Goal: Transaction & Acquisition: Subscribe to service/newsletter

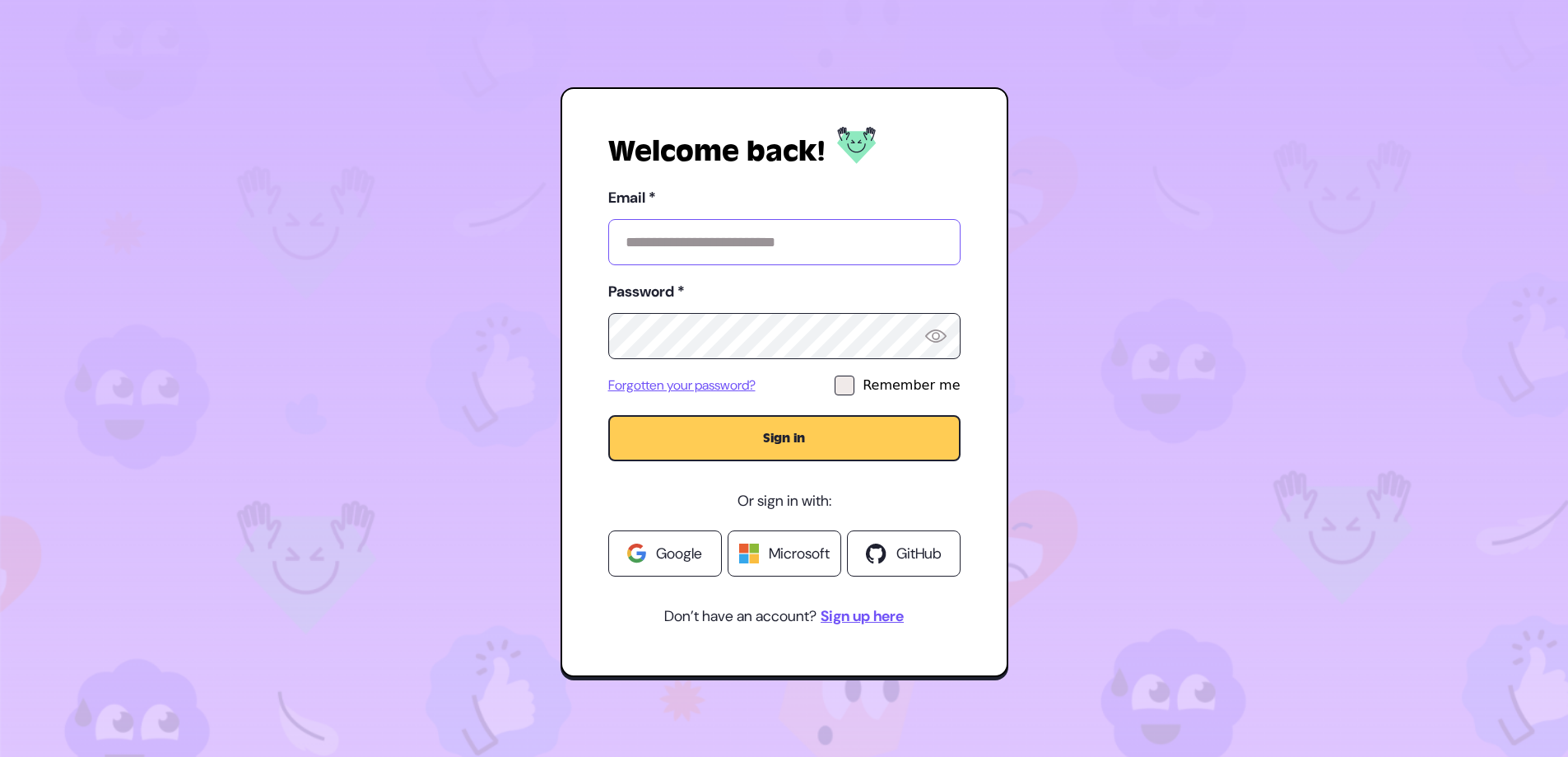
click at [692, 245] on input "Email *" at bounding box center [784, 242] width 352 height 46
type input "**********"
click at [762, 377] on button "Sign in" at bounding box center [784, 438] width 352 height 46
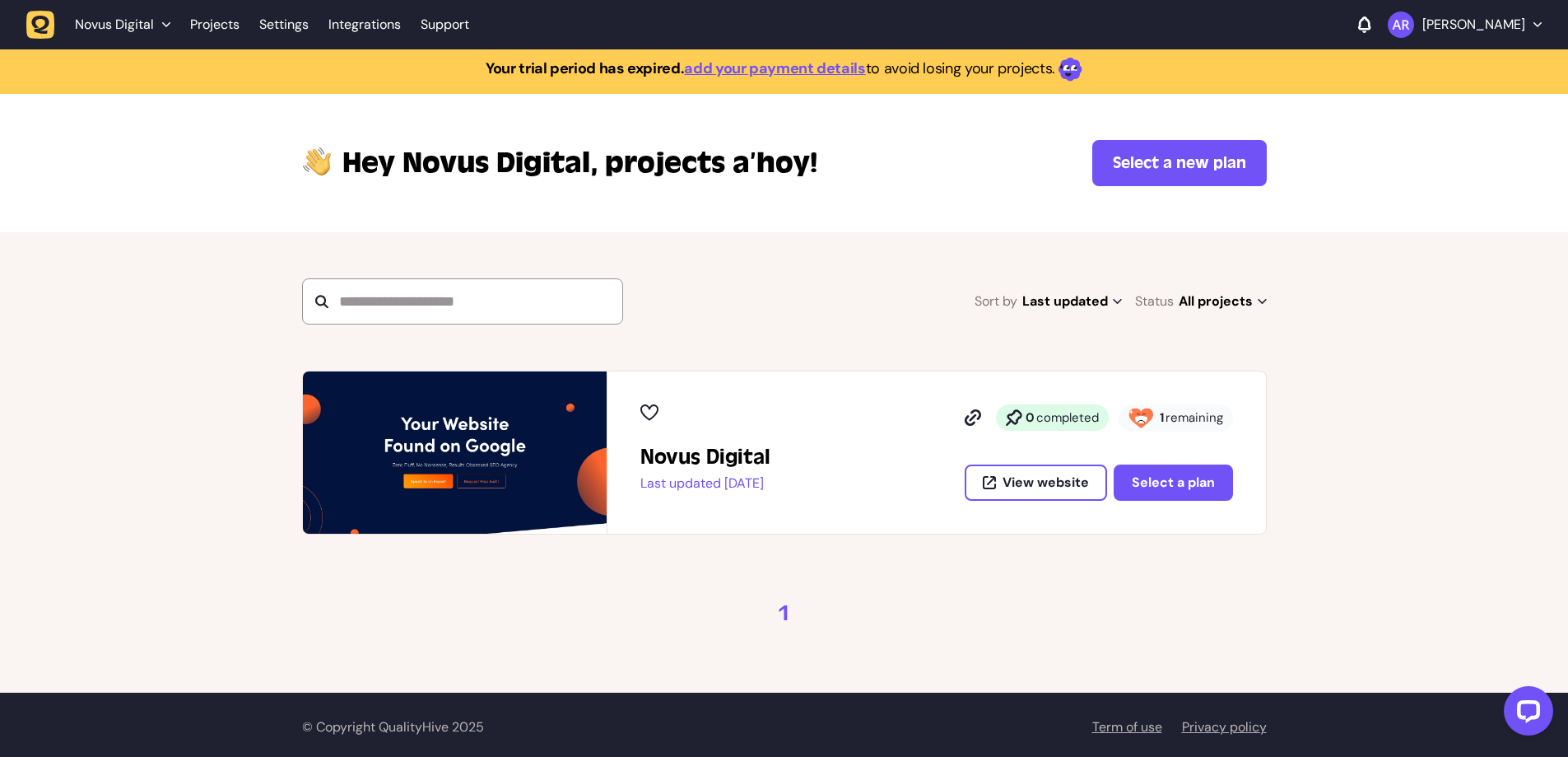
scroll to position [10, 0]
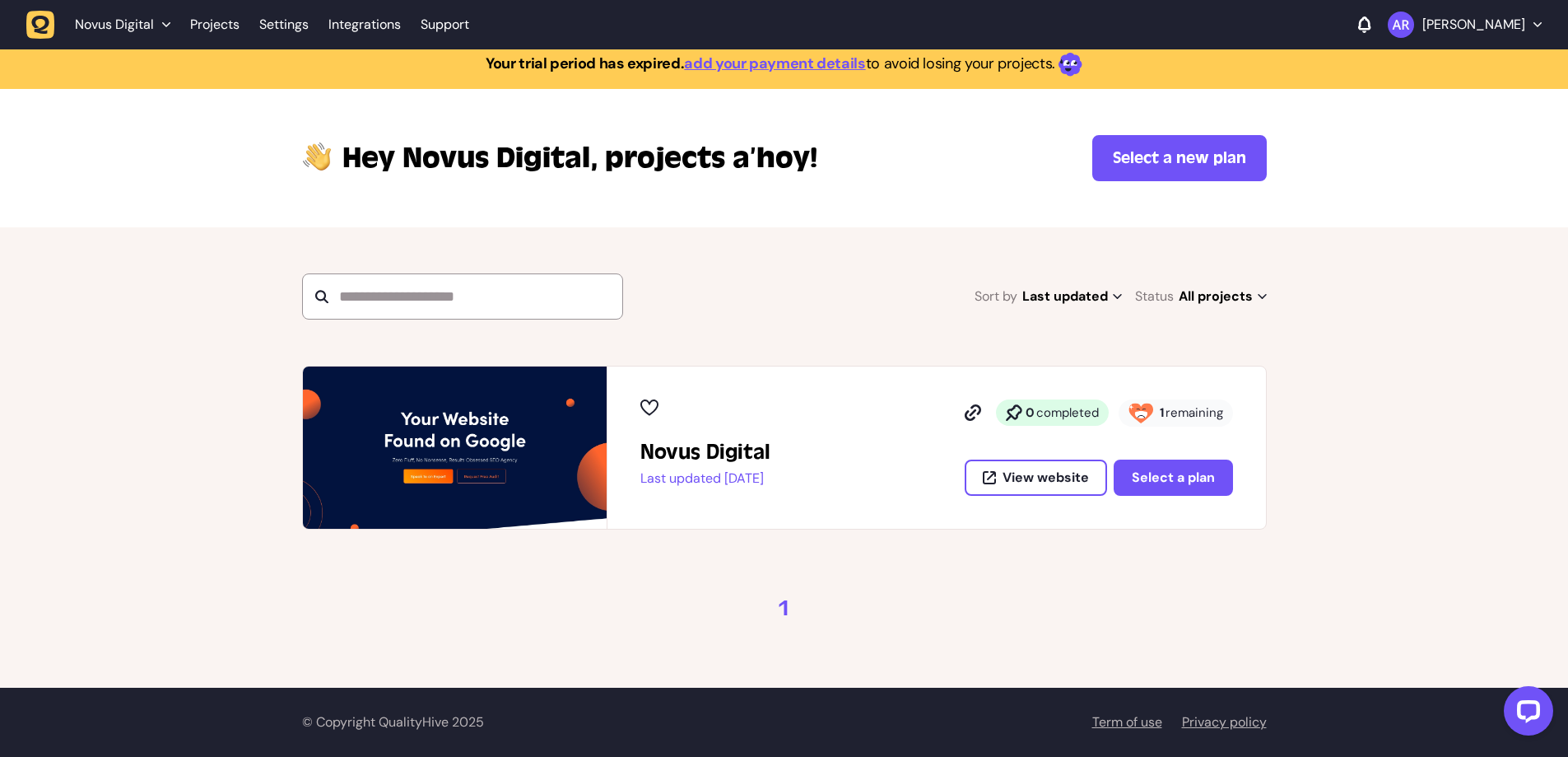
click at [508, 60] on strong "Your trial period has expired." at bounding box center [585, 63] width 198 height 20
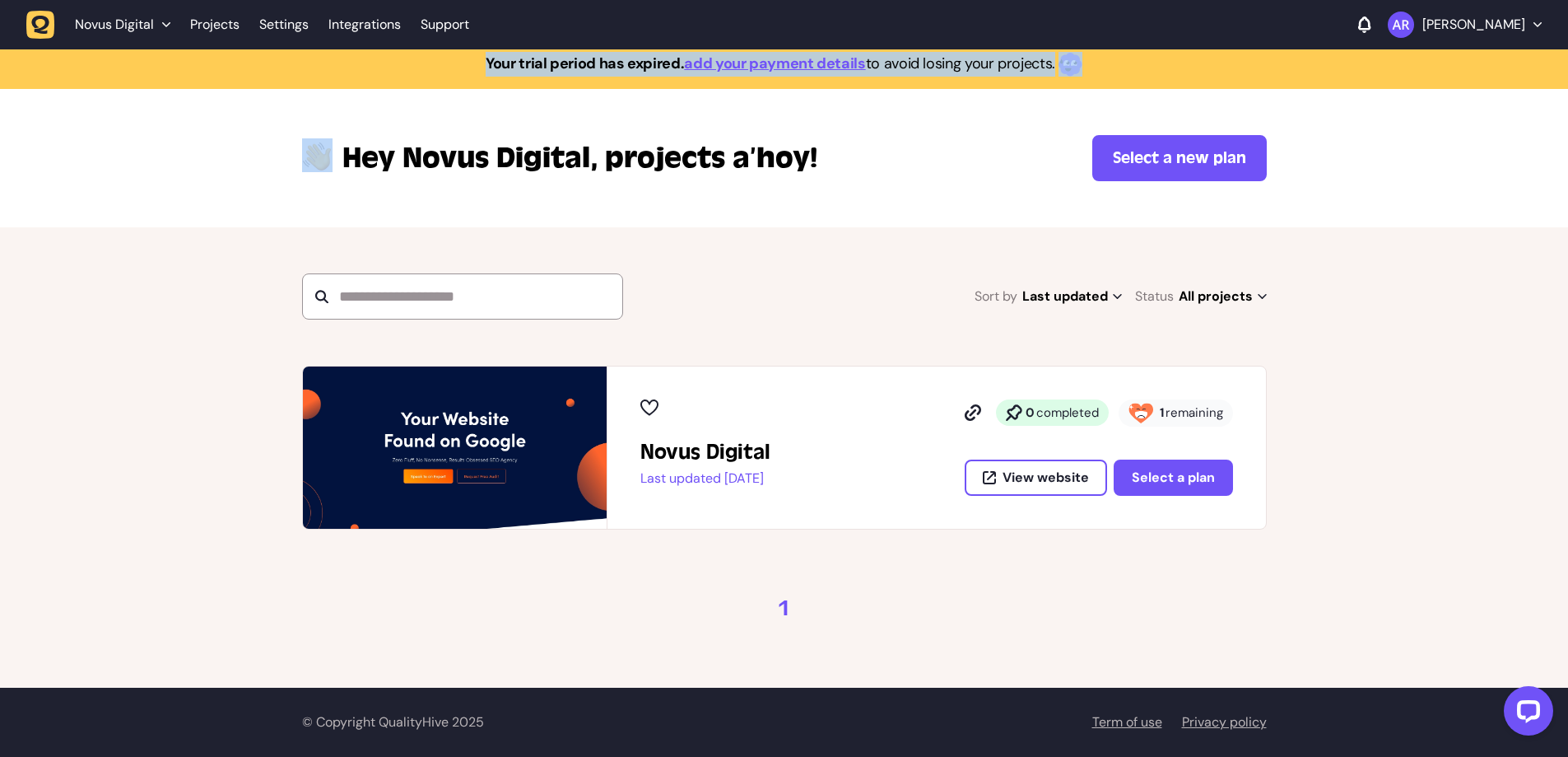
drag, startPoint x: 508, startPoint y: 60, endPoint x: 1156, endPoint y: 59, distance: 648.0
click at [1156, 59] on div "Your trial period has expired. add your payment details to avoid losing your pr…" at bounding box center [784, 64] width 965 height 25
drag, startPoint x: 1156, startPoint y: 59, endPoint x: 530, endPoint y: 62, distance: 626.0
click at [530, 62] on div "Your trial period has expired. add your payment details to avoid losing your pr…" at bounding box center [784, 64] width 965 height 25
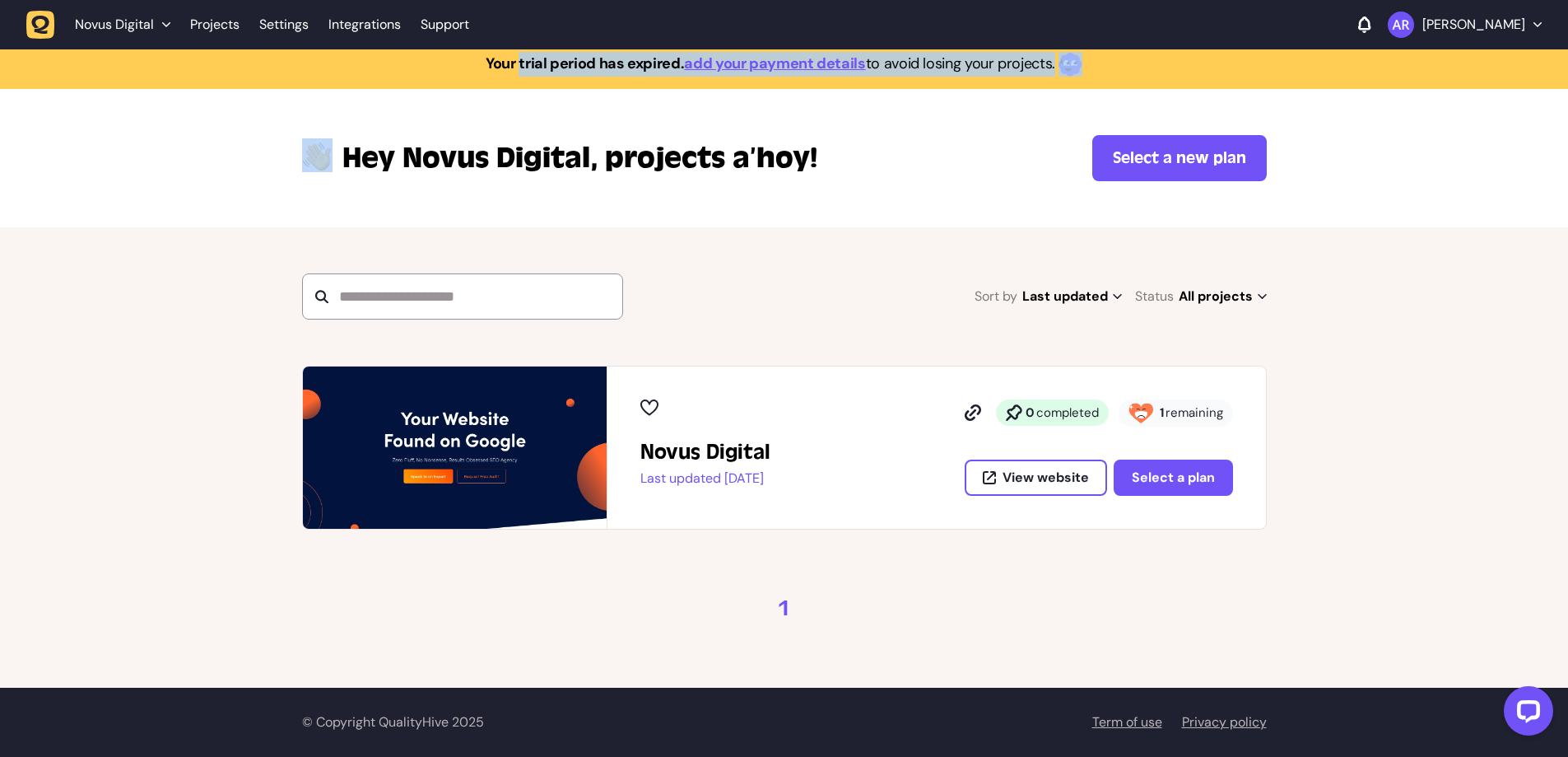
click at [530, 62] on strong "Your trial period has expired." at bounding box center [585, 63] width 198 height 20
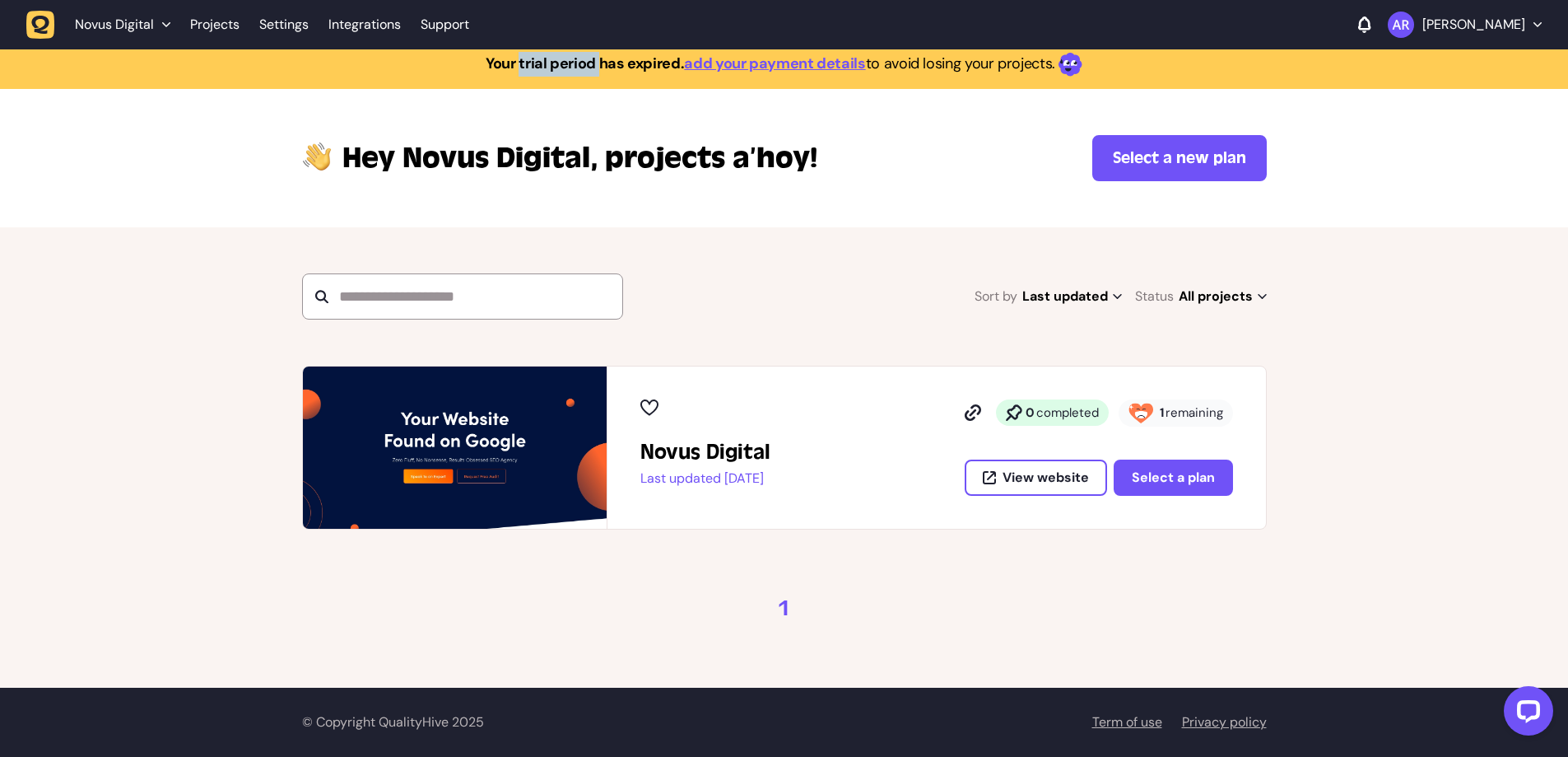
drag, startPoint x: 530, startPoint y: 62, endPoint x: 593, endPoint y: 74, distance: 64.1
click at [593, 74] on p "Your trial period has expired. add your payment details to avoid losing your pr…" at bounding box center [784, 64] width 597 height 25
click at [731, 481] on p "Last updated [DATE]" at bounding box center [706, 478] width 130 height 16
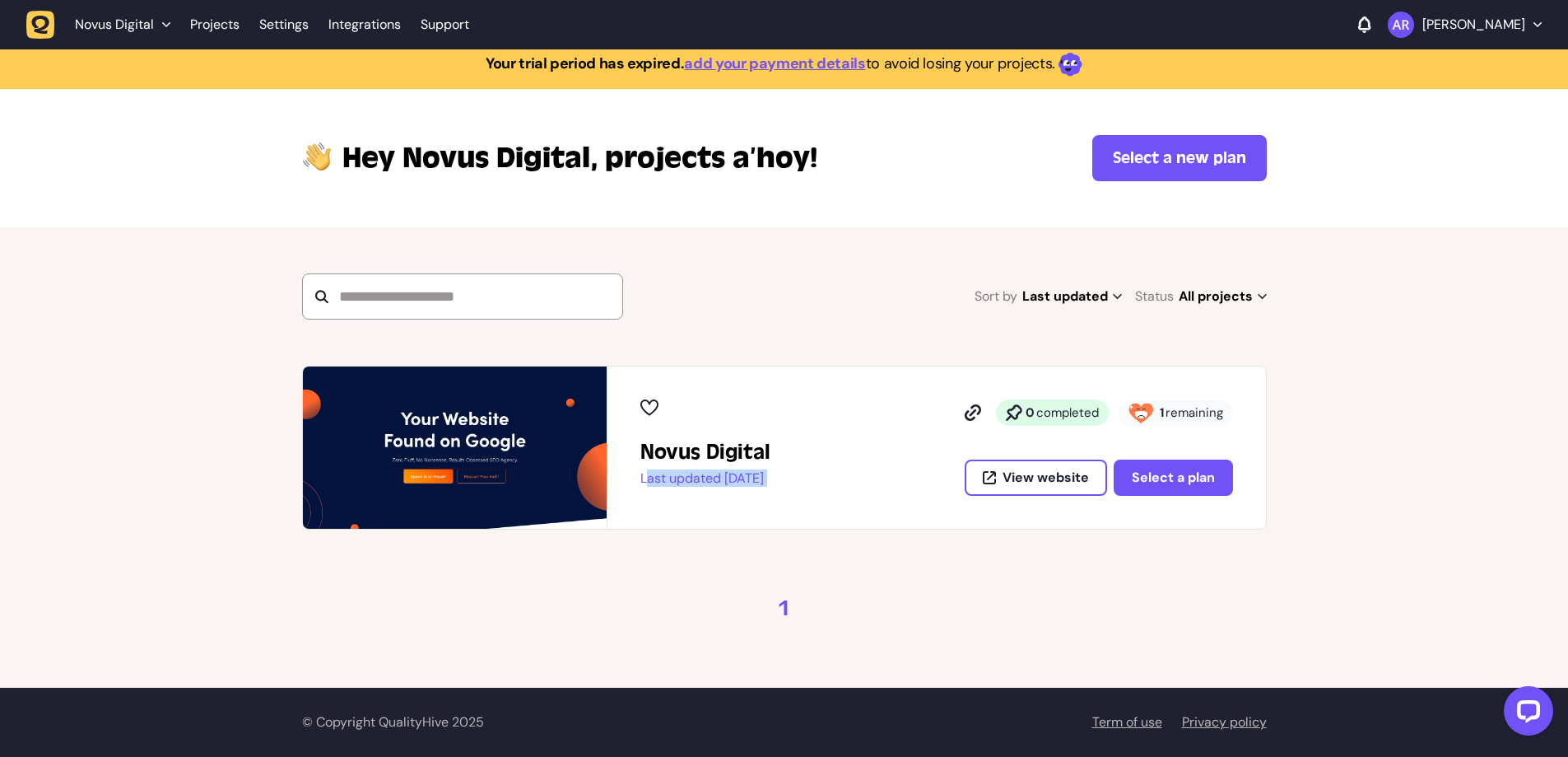
click at [731, 481] on p "Last updated [DATE]" at bounding box center [706, 478] width 130 height 16
click at [738, 513] on div "Novus Digital Last updated [DATE] 0 completed 1 remaining View website Select a…" at bounding box center [936, 448] width 658 height 163
click at [1149, 468] on span "Select a plan" at bounding box center [1173, 476] width 83 height 17
click at [1143, 481] on span "Select a plan" at bounding box center [1173, 476] width 83 height 17
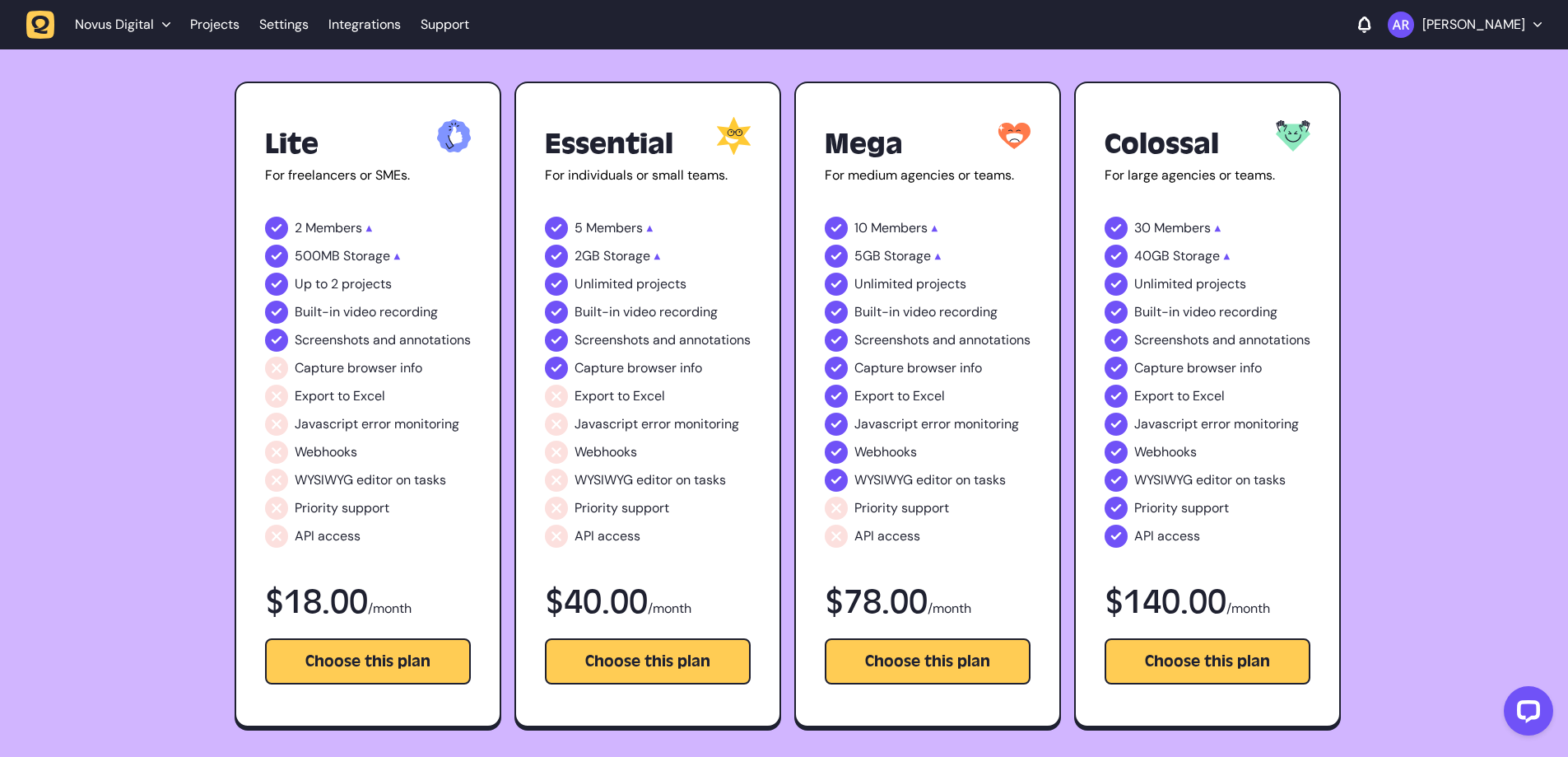
scroll to position [330, 0]
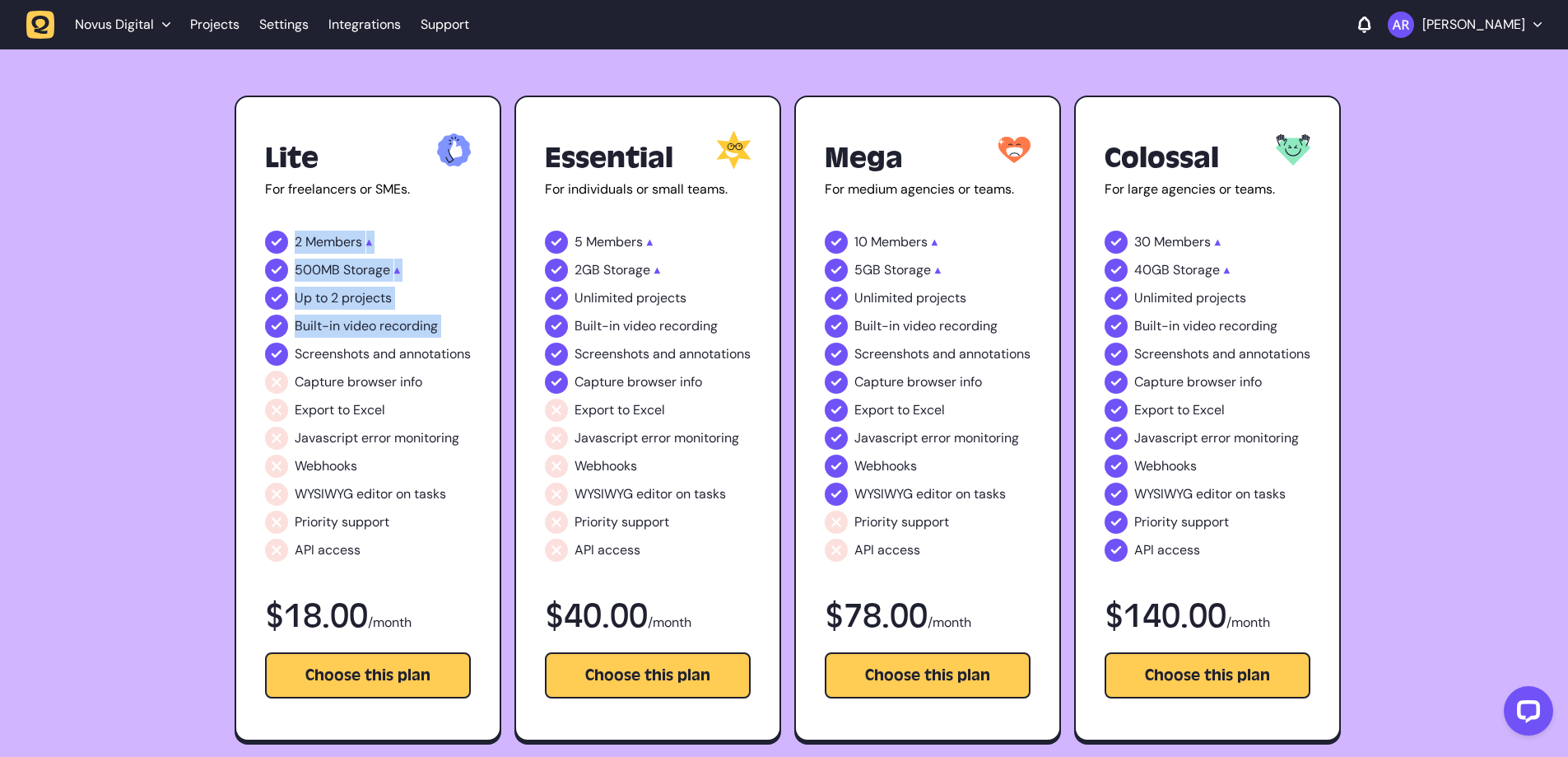
drag, startPoint x: 228, startPoint y: 235, endPoint x: 187, endPoint y: 329, distance: 102.6
click at [182, 340] on div "Time to upgrade? Relax, we’ve got you covered Monthly Yearly Lite For freelance…" at bounding box center [784, 262] width 1568 height 985
click at [187, 329] on div "Time to upgrade? Relax, we’ve got you covered Monthly Yearly Lite For freelance…" at bounding box center [784, 262] width 1568 height 985
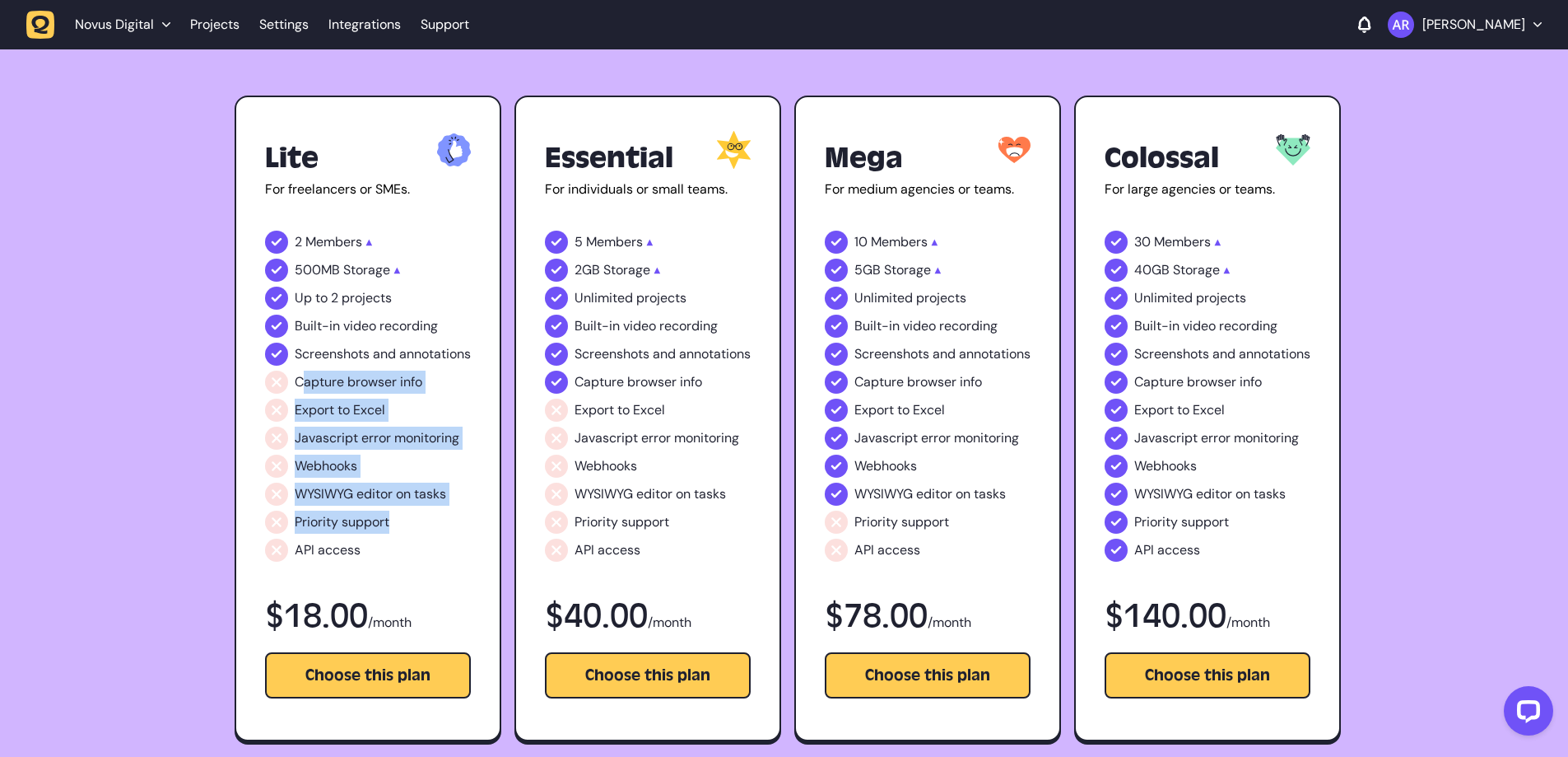
drag, startPoint x: 301, startPoint y: 374, endPoint x: 411, endPoint y: 530, distance: 190.9
click at [411, 530] on ul "2 Members ▲ 500MB Storage ▲ Up to 2 projects Built-in video recording Screensho…" at bounding box center [368, 396] width 205 height 331
click at [411, 530] on li "Priority support" at bounding box center [368, 522] width 205 height 23
drag, startPoint x: 411, startPoint y: 530, endPoint x: 270, endPoint y: 417, distance: 180.7
click at [270, 417] on ul "2 Members ▲ 500MB Storage ▲ Up to 2 projects Built-in video recording Screensho…" at bounding box center [368, 396] width 205 height 331
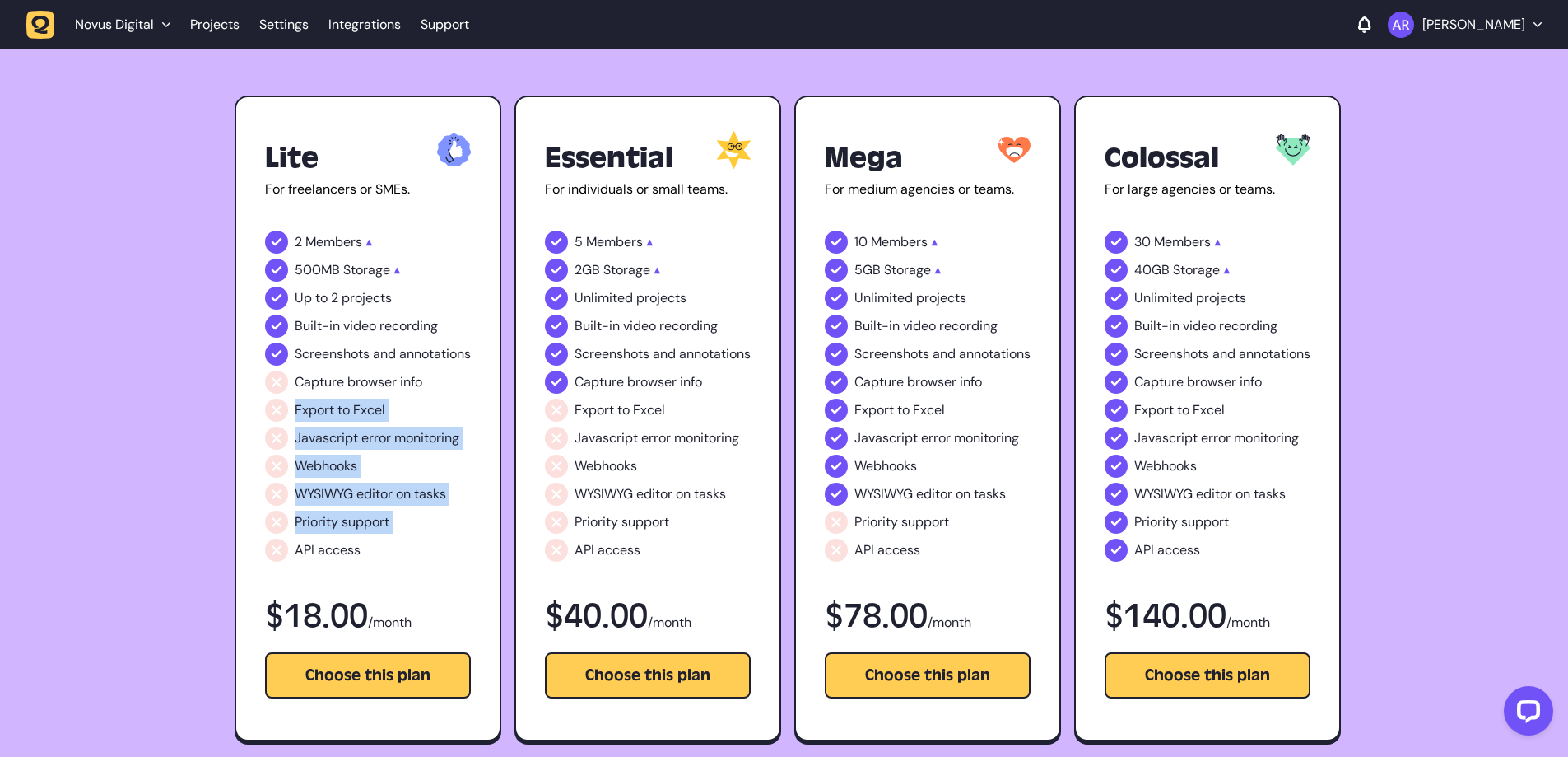
click at [270, 417] on li "Export to Excel" at bounding box center [368, 410] width 205 height 23
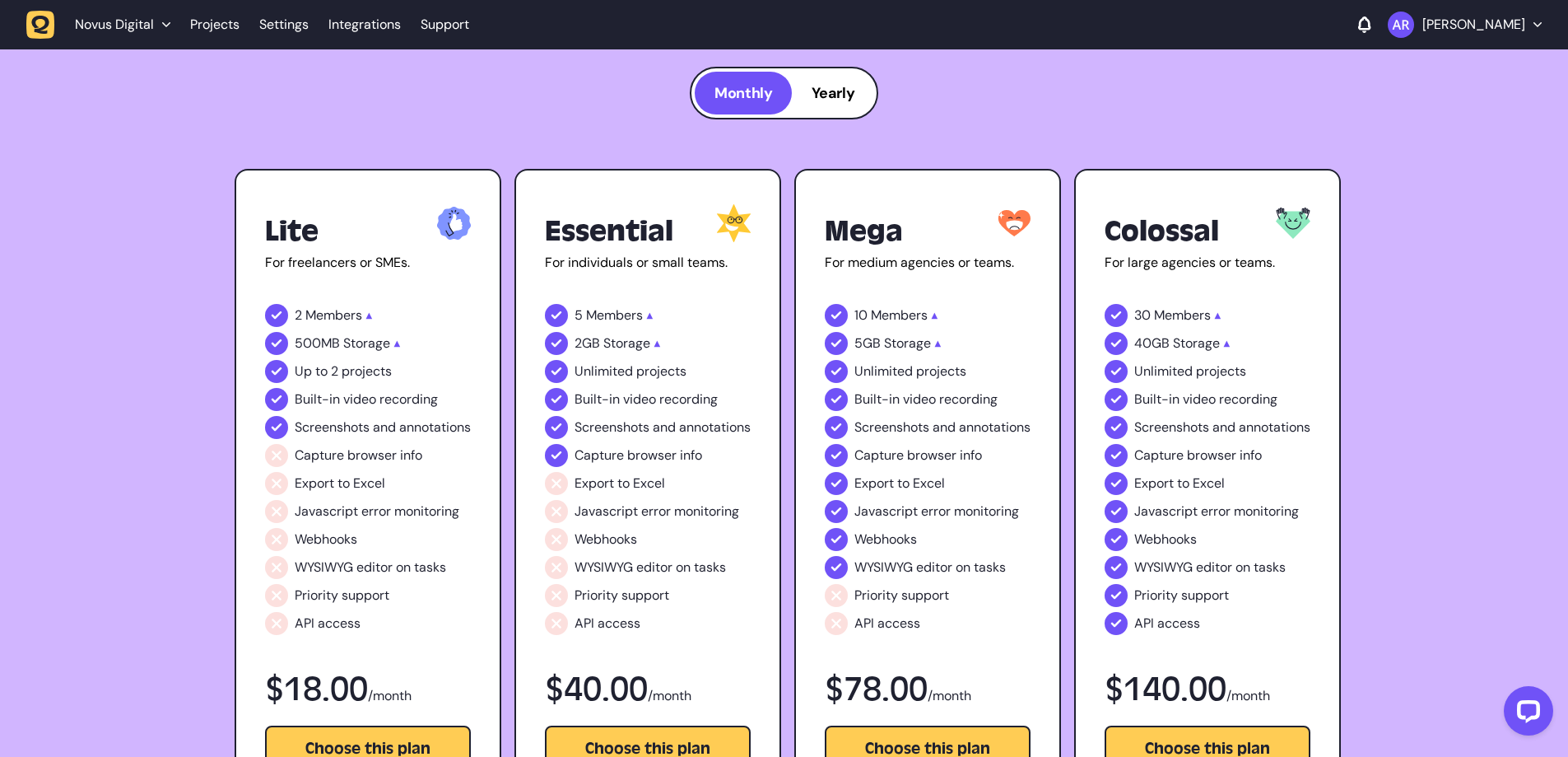
scroll to position [0, 0]
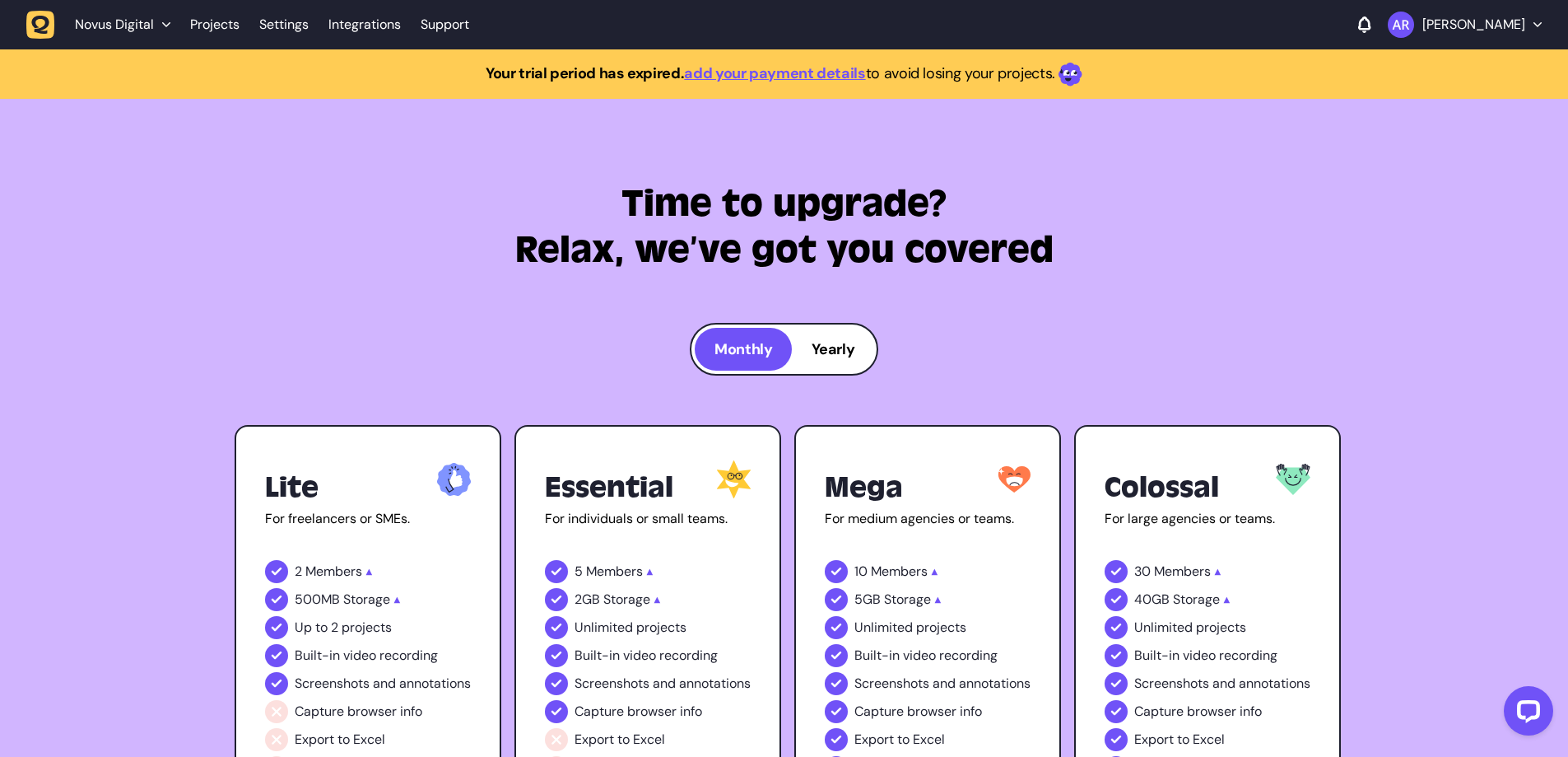
click at [846, 340] on span "Yearly" at bounding box center [834, 349] width 43 height 20
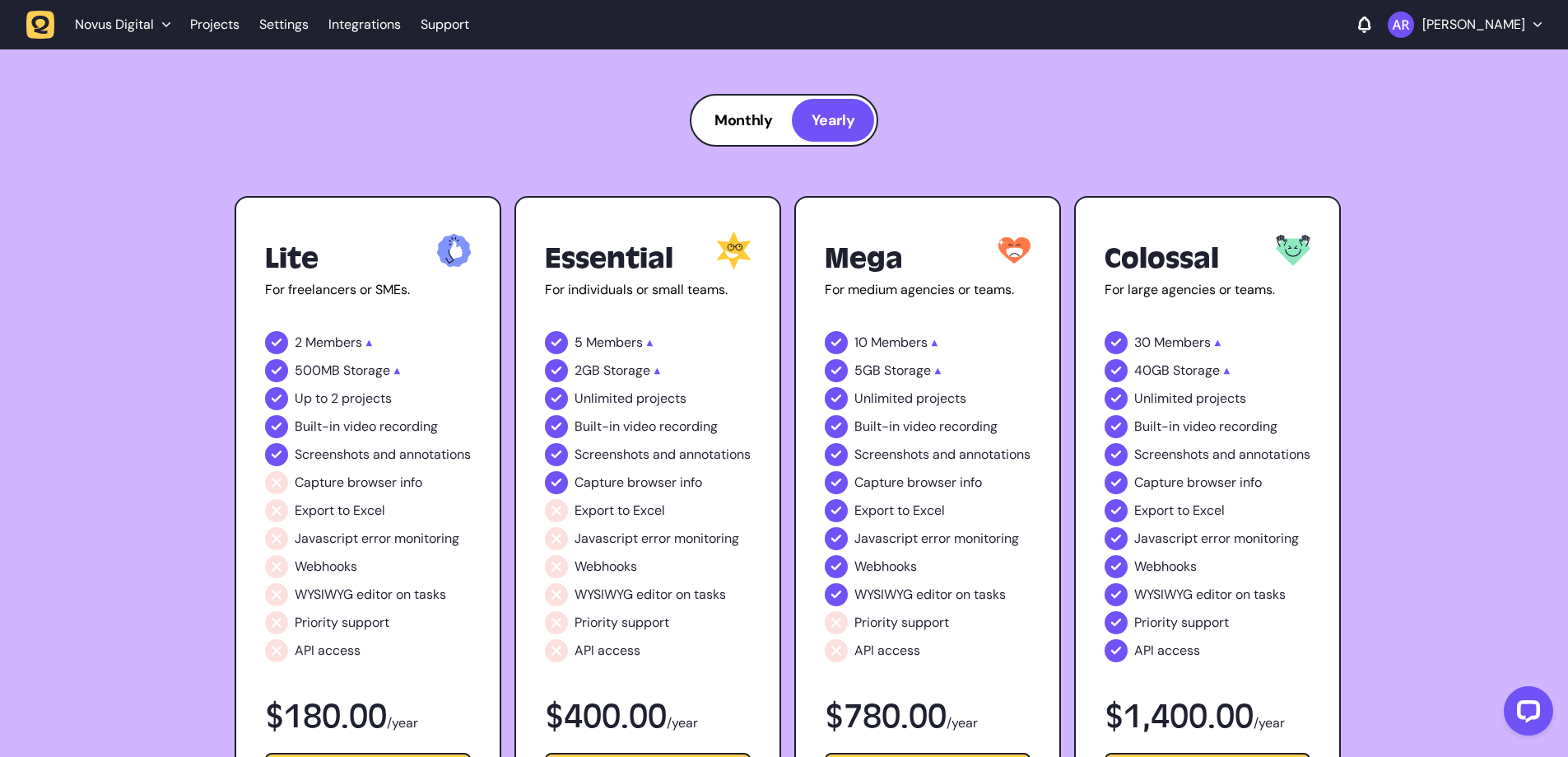
scroll to position [247, 0]
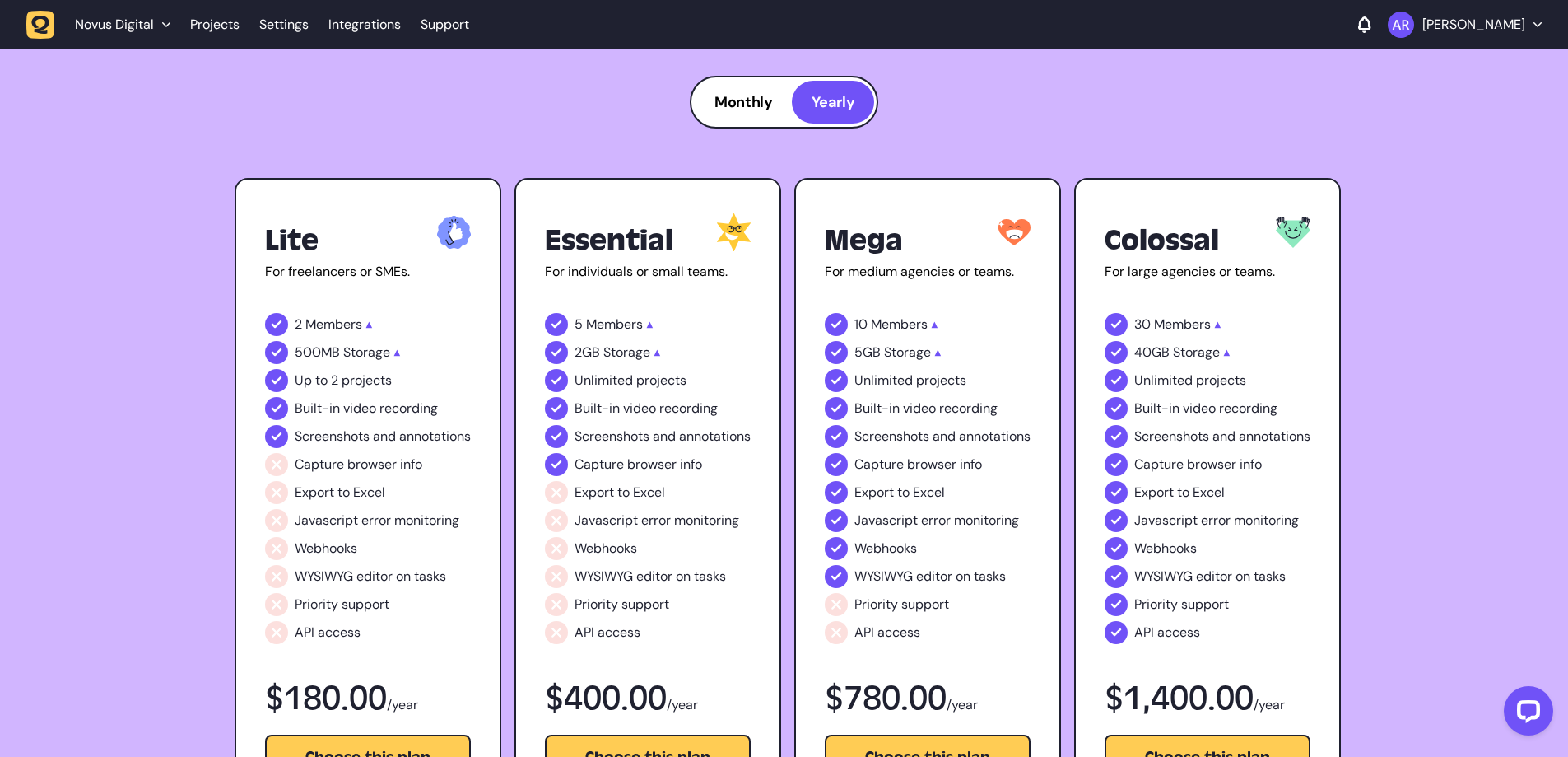
click at [759, 119] on div "Monthly" at bounding box center [743, 102] width 97 height 43
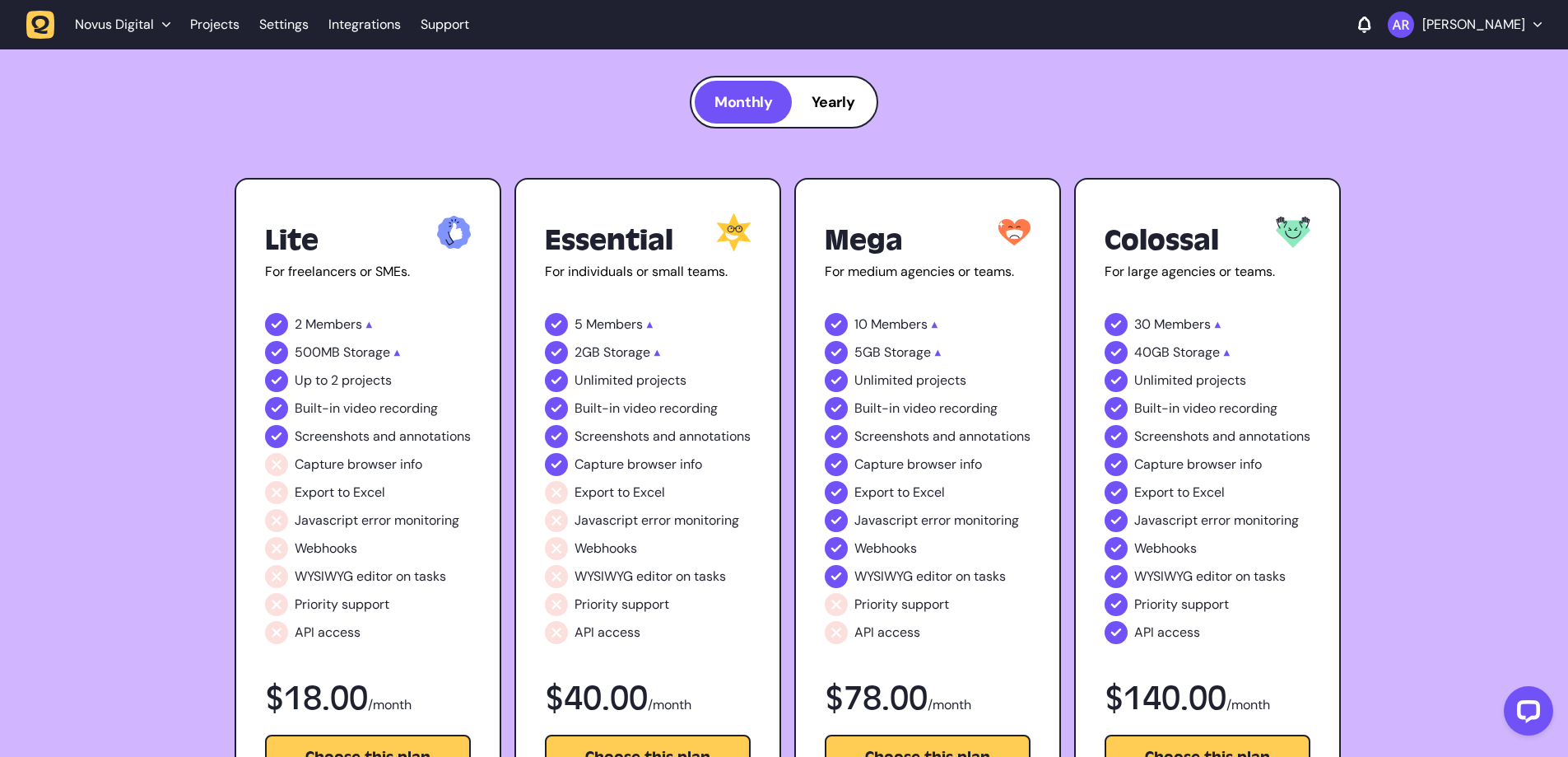
click at [856, 107] on div "Yearly" at bounding box center [833, 102] width 82 height 43
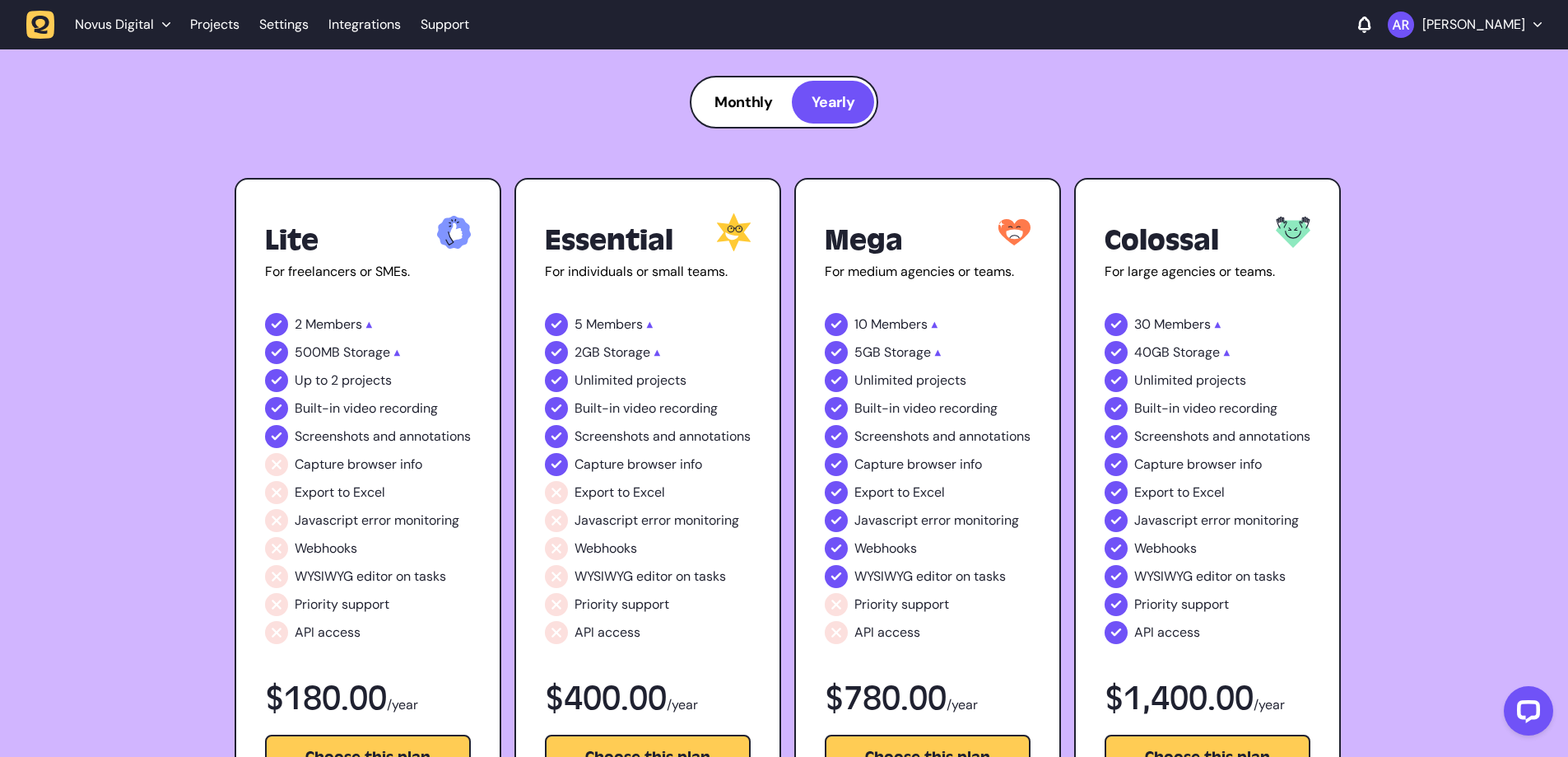
click at [783, 100] on div "Monthly" at bounding box center [743, 102] width 97 height 43
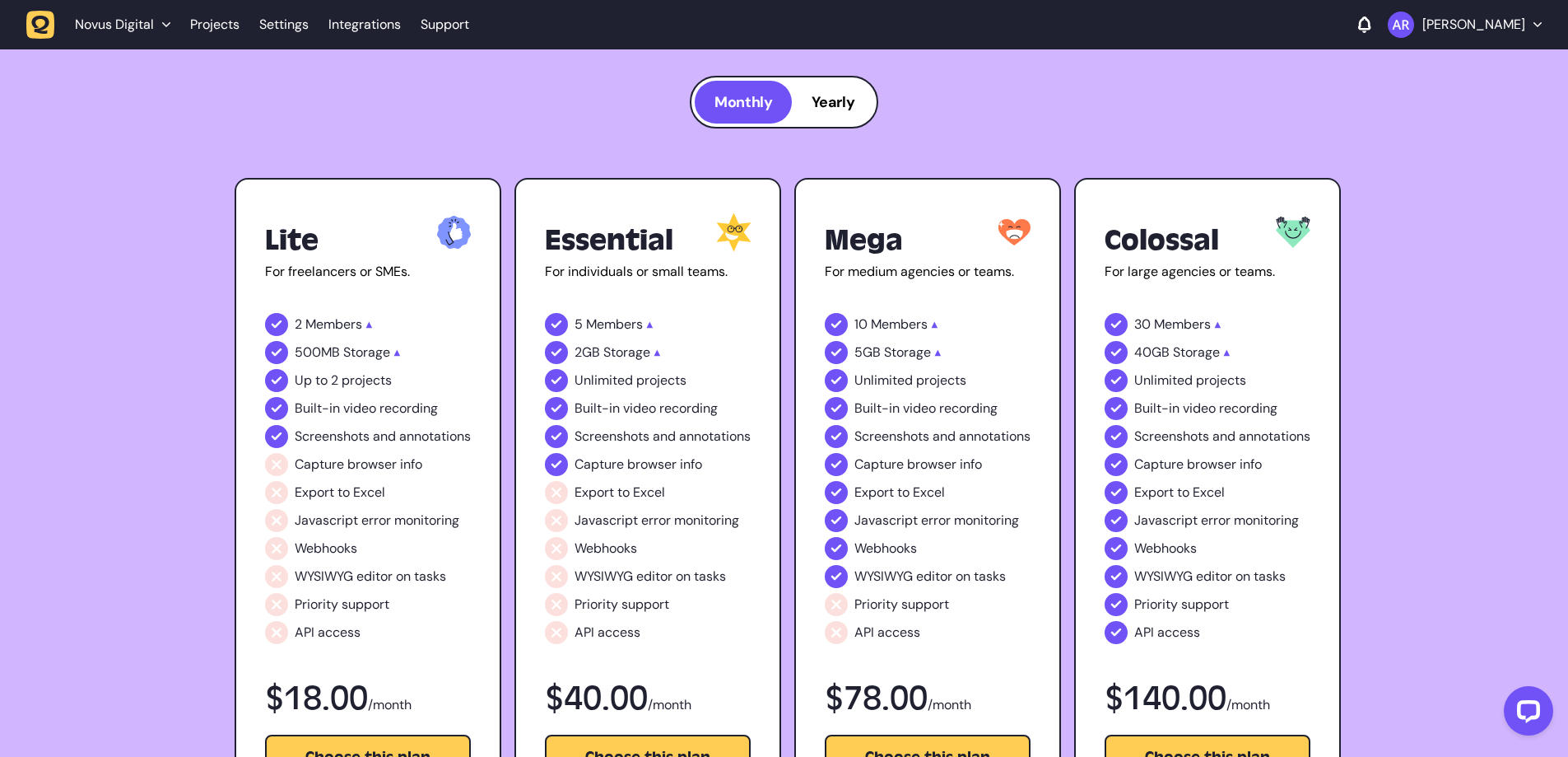
click at [823, 100] on span "Yearly" at bounding box center [834, 102] width 43 height 20
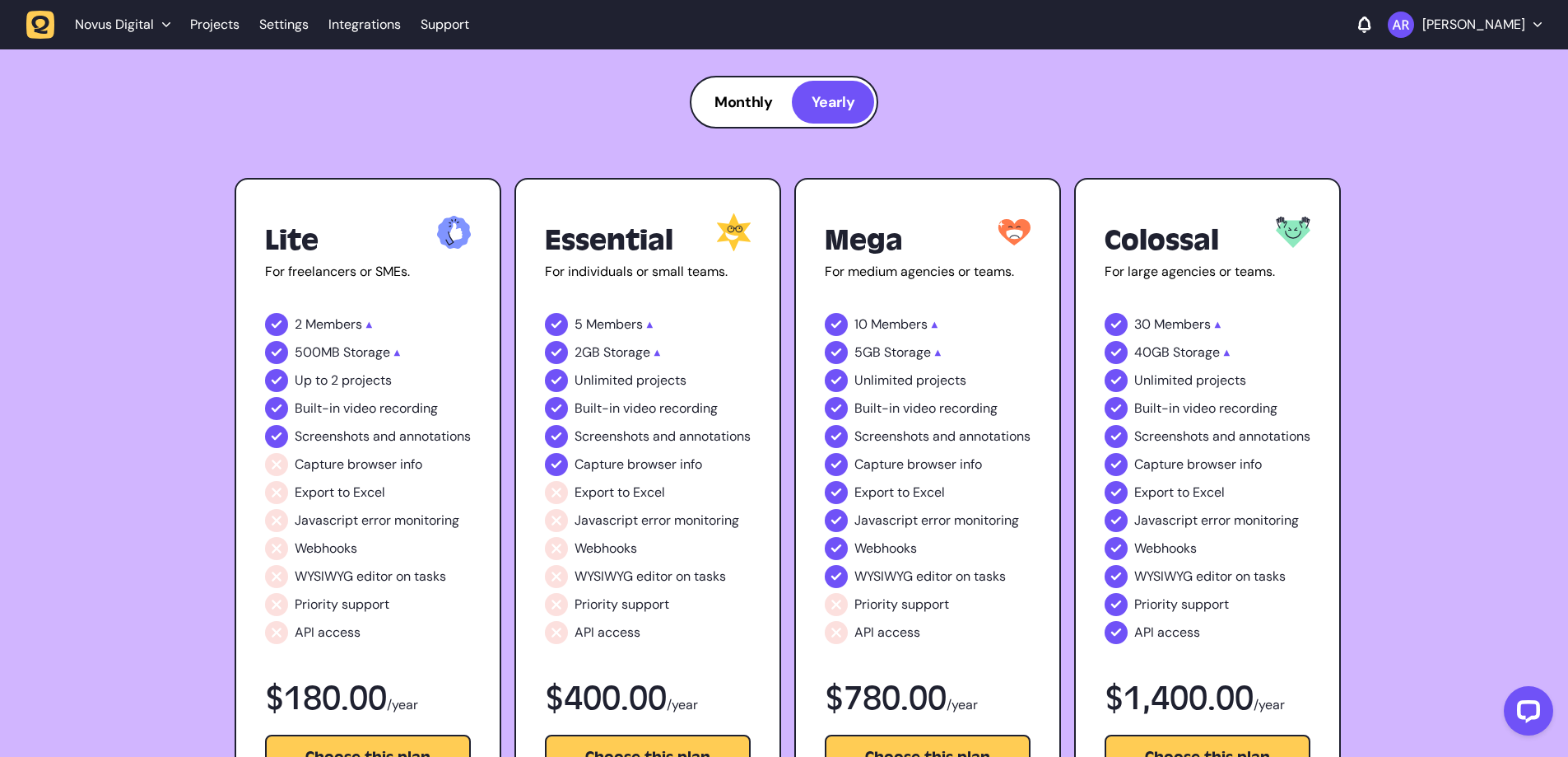
click at [781, 100] on div "Monthly" at bounding box center [743, 102] width 97 height 43
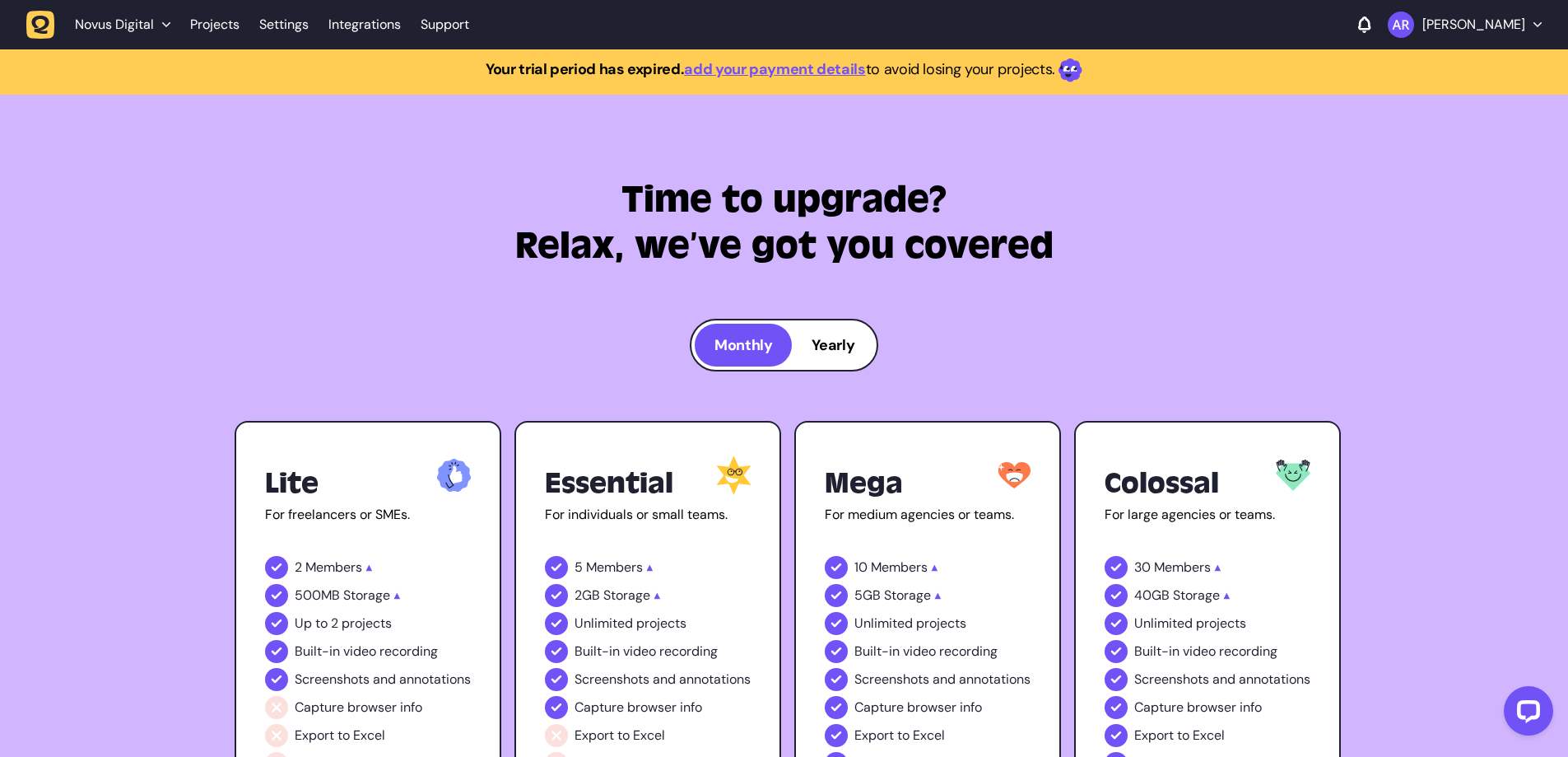
scroll to position [0, 0]
